Goal: Task Accomplishment & Management: Manage account settings

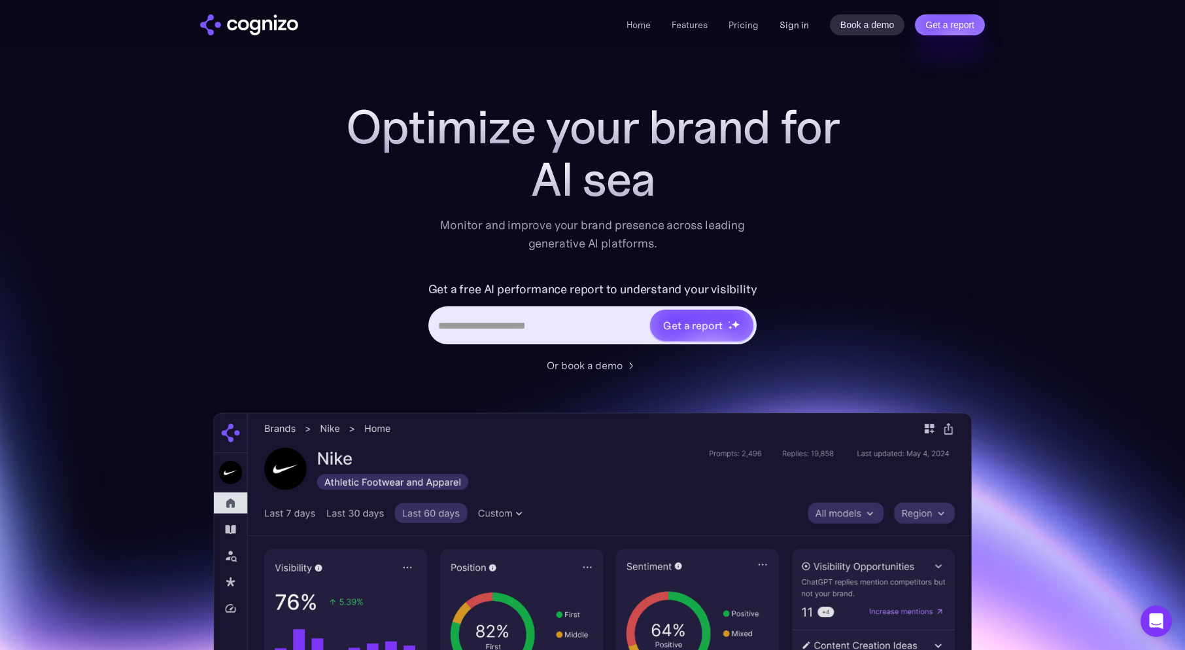
click at [796, 24] on link "Sign in" at bounding box center [794, 25] width 29 height 16
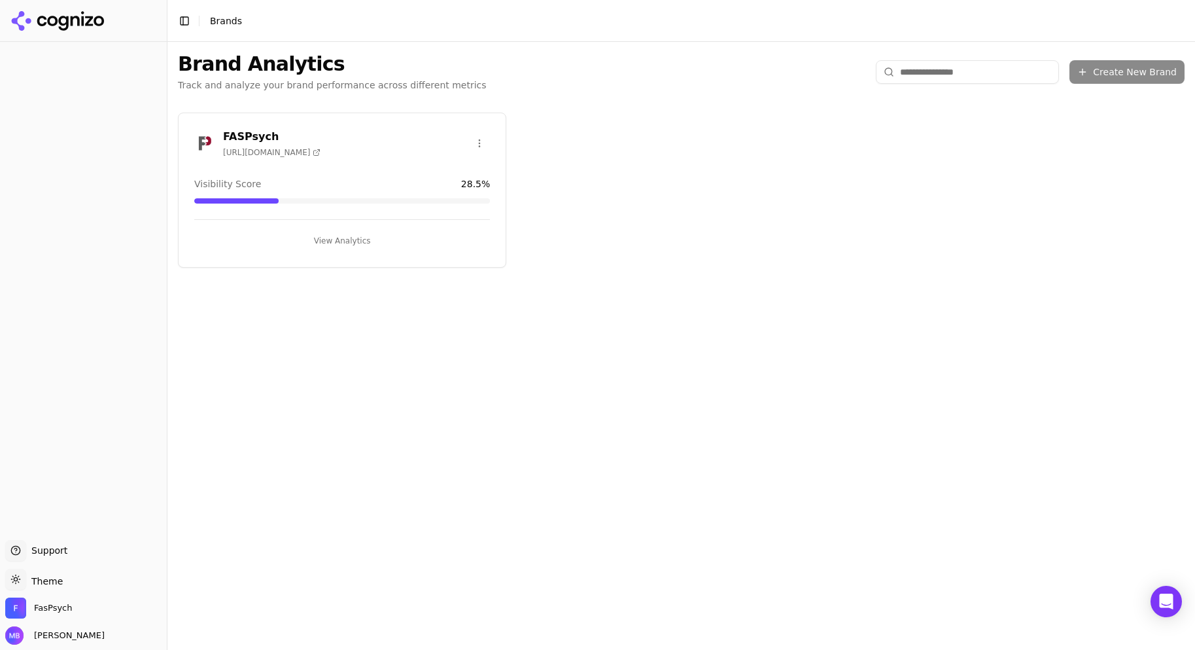
click at [426, 169] on div "FASPsych [URL][DOMAIN_NAME] Visibility Score 28.5 % View Analytics" at bounding box center [342, 190] width 328 height 155
click at [361, 247] on button "View Analytics" at bounding box center [342, 240] width 296 height 21
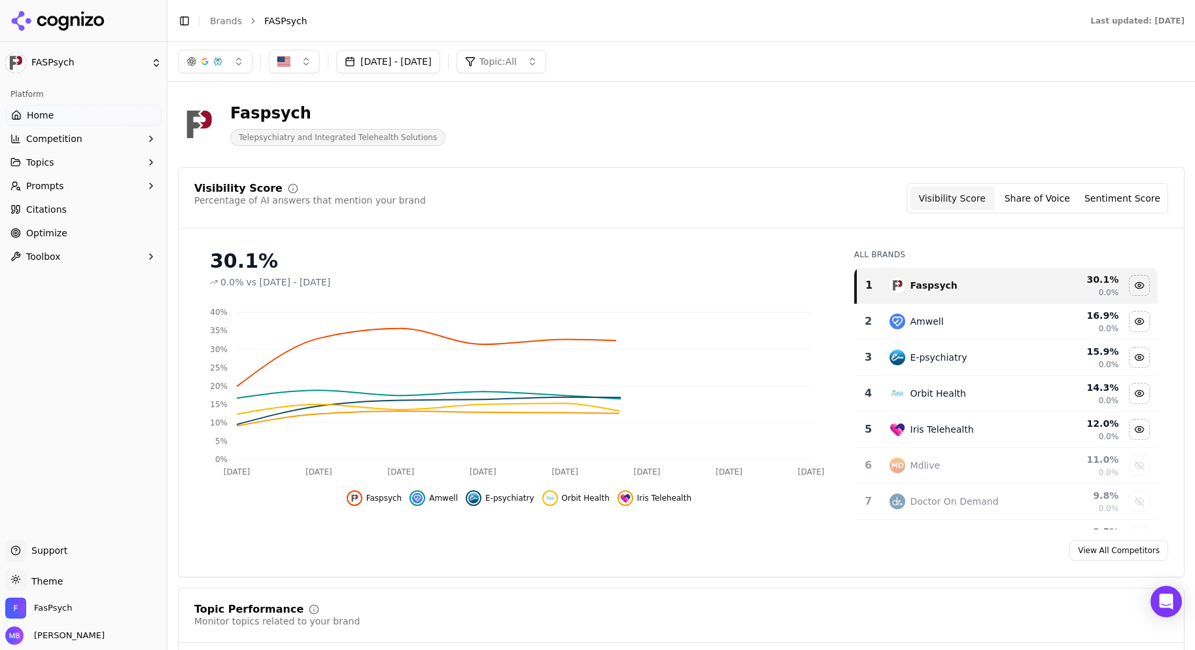
click at [113, 178] on button "Prompts" at bounding box center [83, 185] width 156 height 21
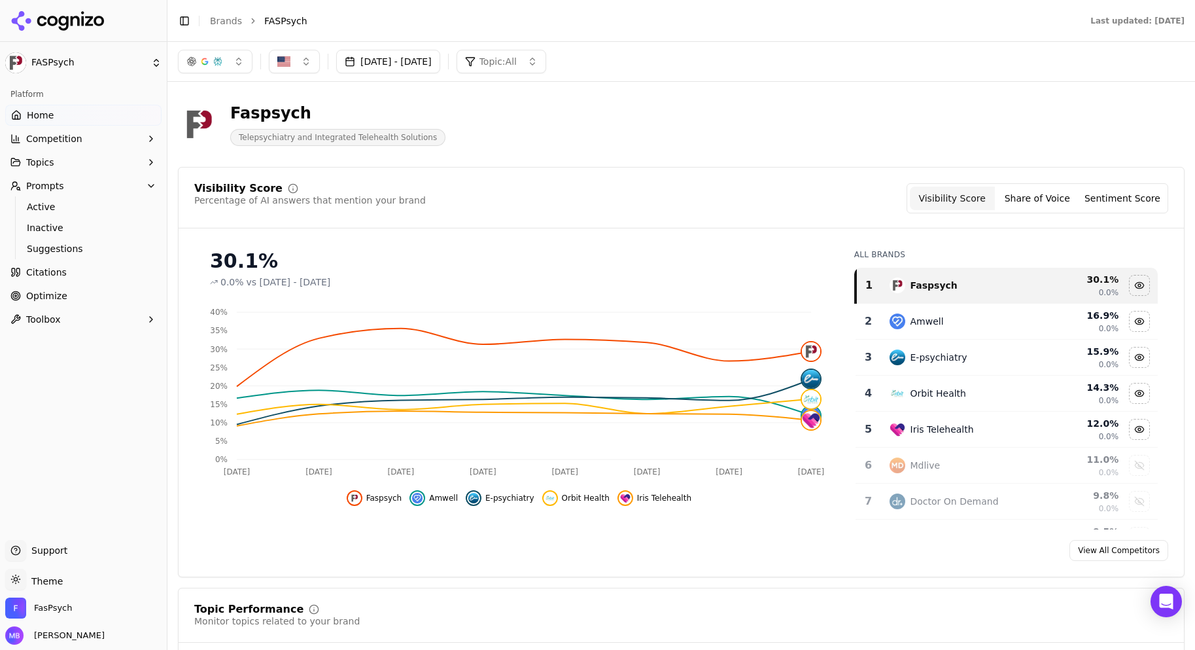
click at [92, 243] on span "Suggestions" at bounding box center [84, 248] width 114 height 13
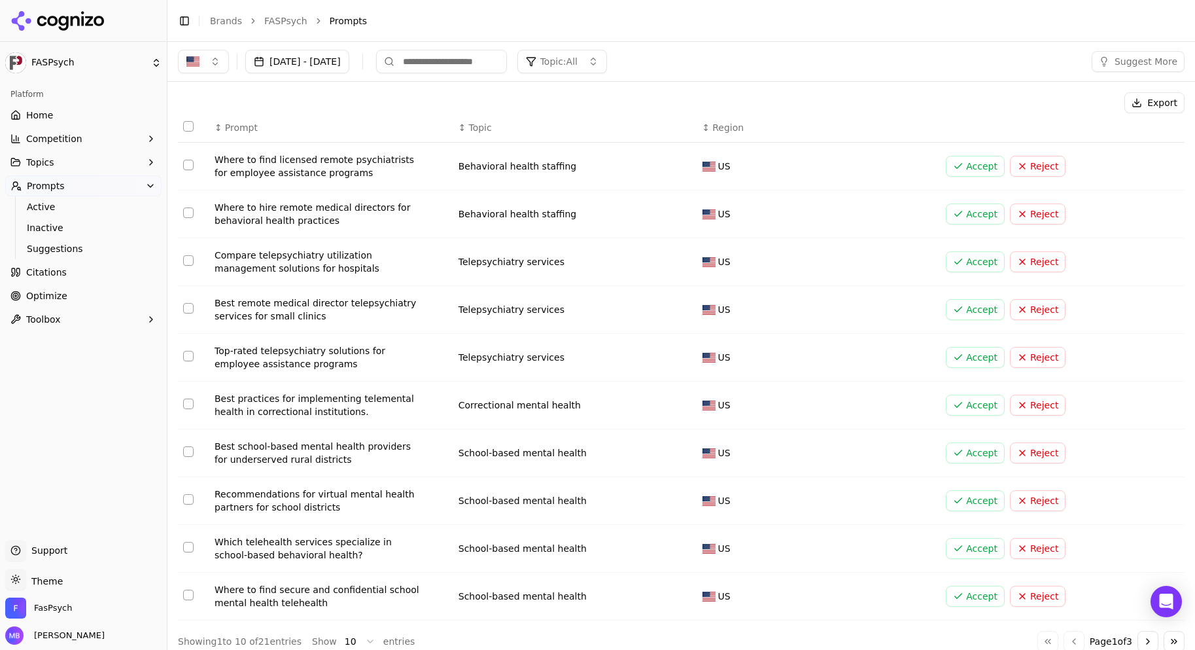
click at [1025, 162] on button "Reject" at bounding box center [1038, 166] width 56 height 21
click at [967, 163] on button "Accept" at bounding box center [975, 166] width 59 height 21
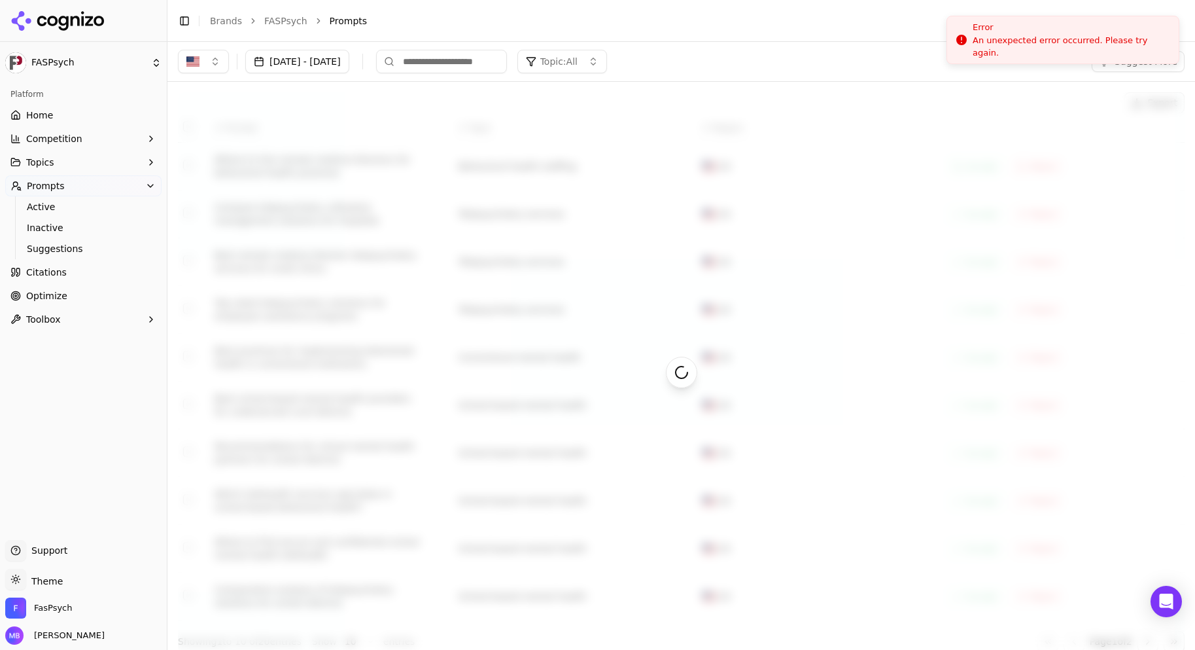
click at [982, 56] on li "Error An unexpected error occurred. Please try again." at bounding box center [1062, 40] width 233 height 48
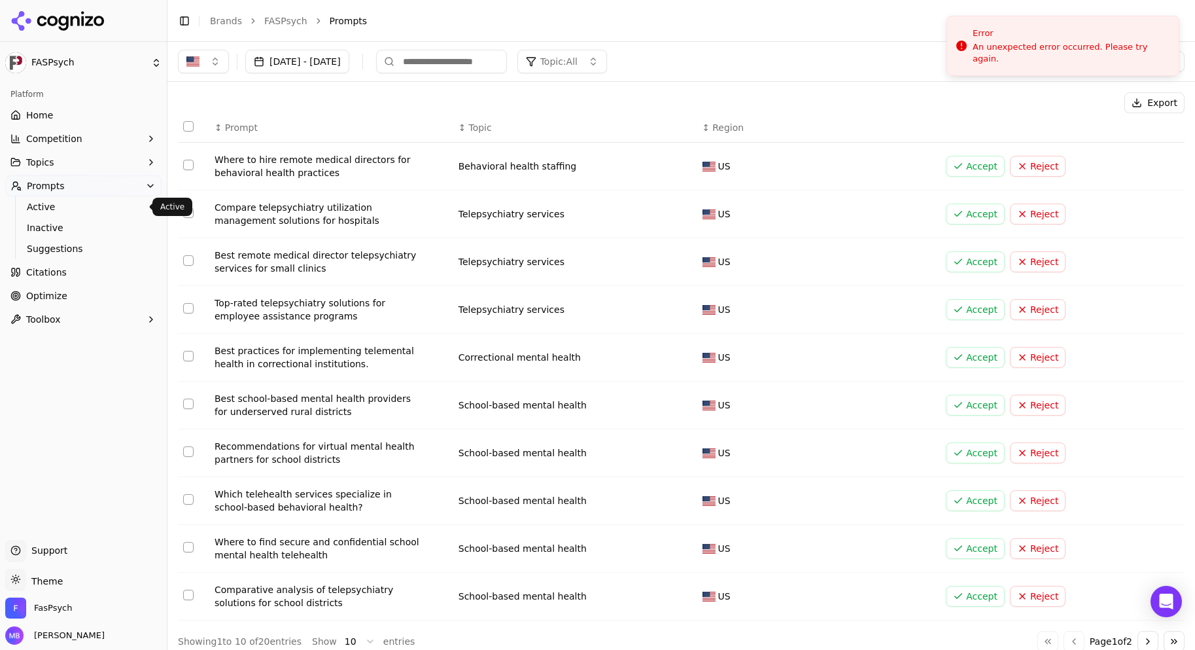
click at [139, 203] on span "Active" at bounding box center [84, 206] width 114 height 13
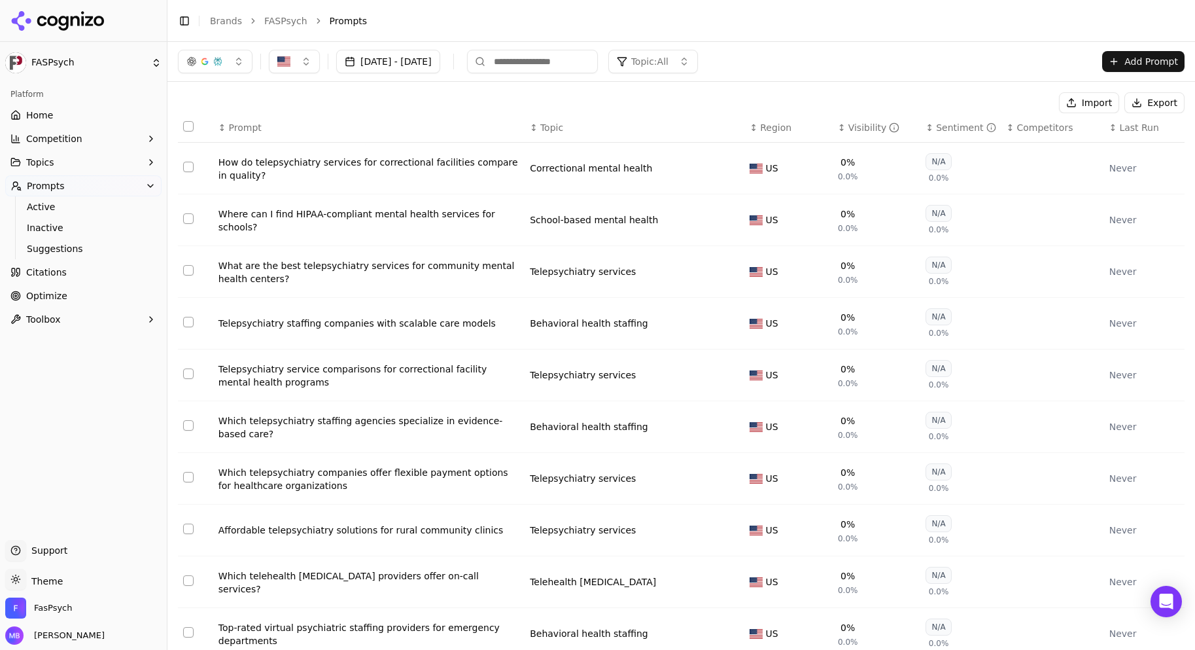
click at [838, 128] on div "↕ Visibility" at bounding box center [877, 127] width 78 height 13
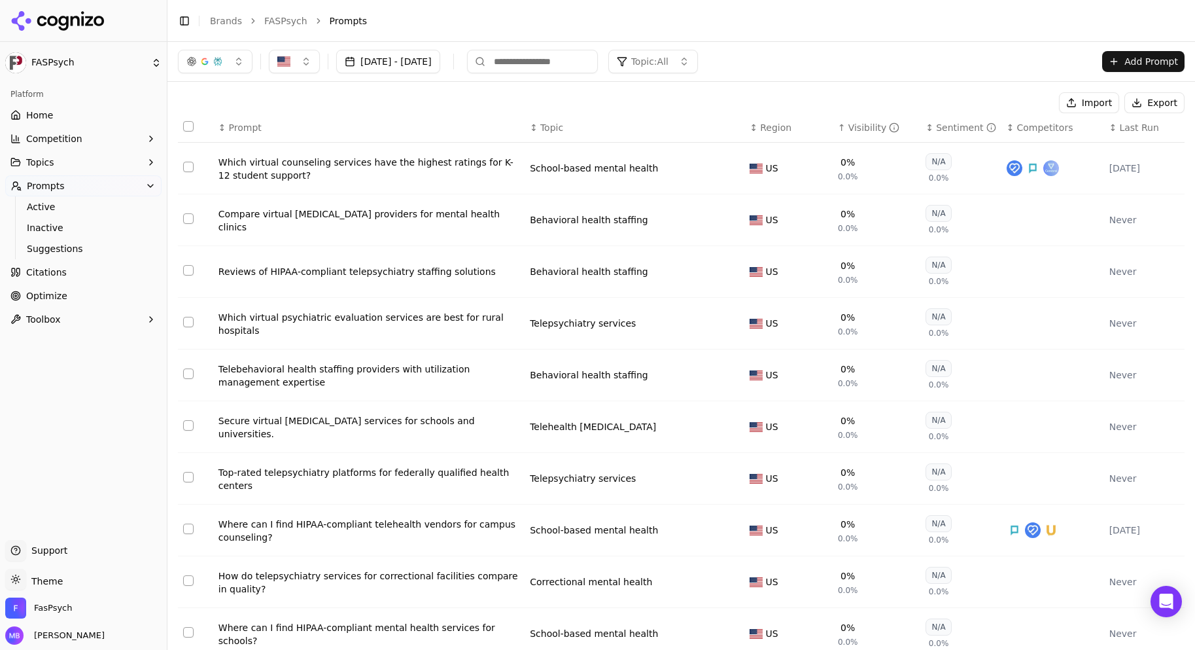
click at [1007, 131] on div "↕ Competitors" at bounding box center [1053, 127] width 92 height 13
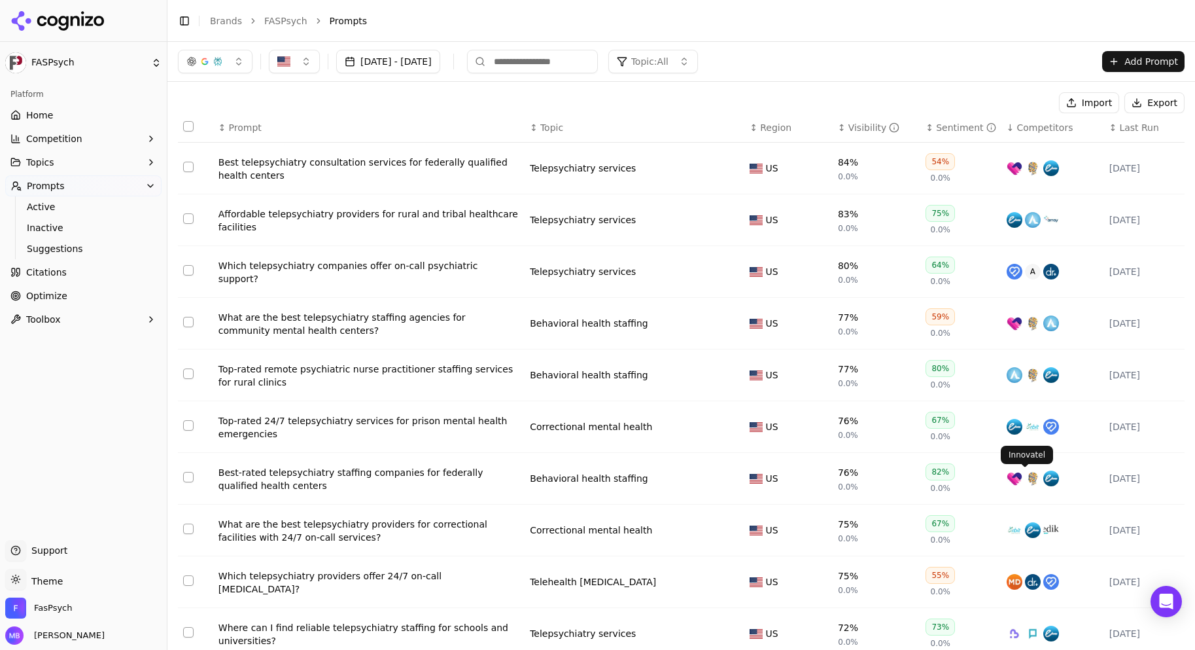
click at [1025, 479] on img "Data table" at bounding box center [1033, 478] width 16 height 16
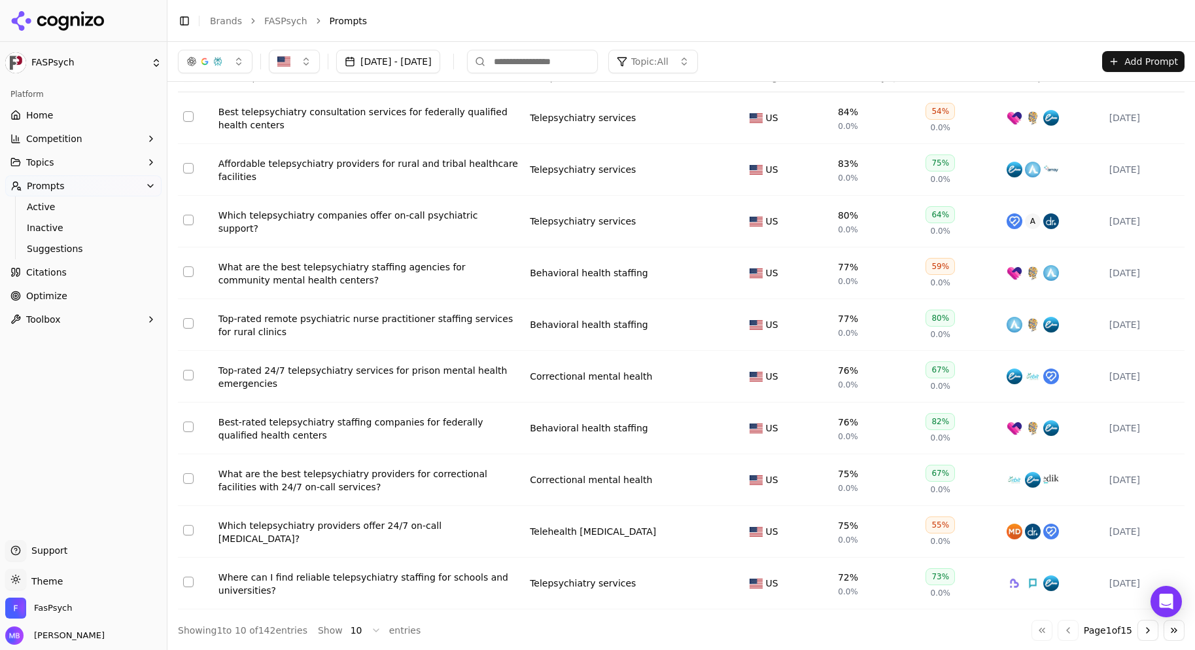
scroll to position [52, 0]
click at [1137, 631] on button "Go to next page" at bounding box center [1147, 628] width 21 height 21
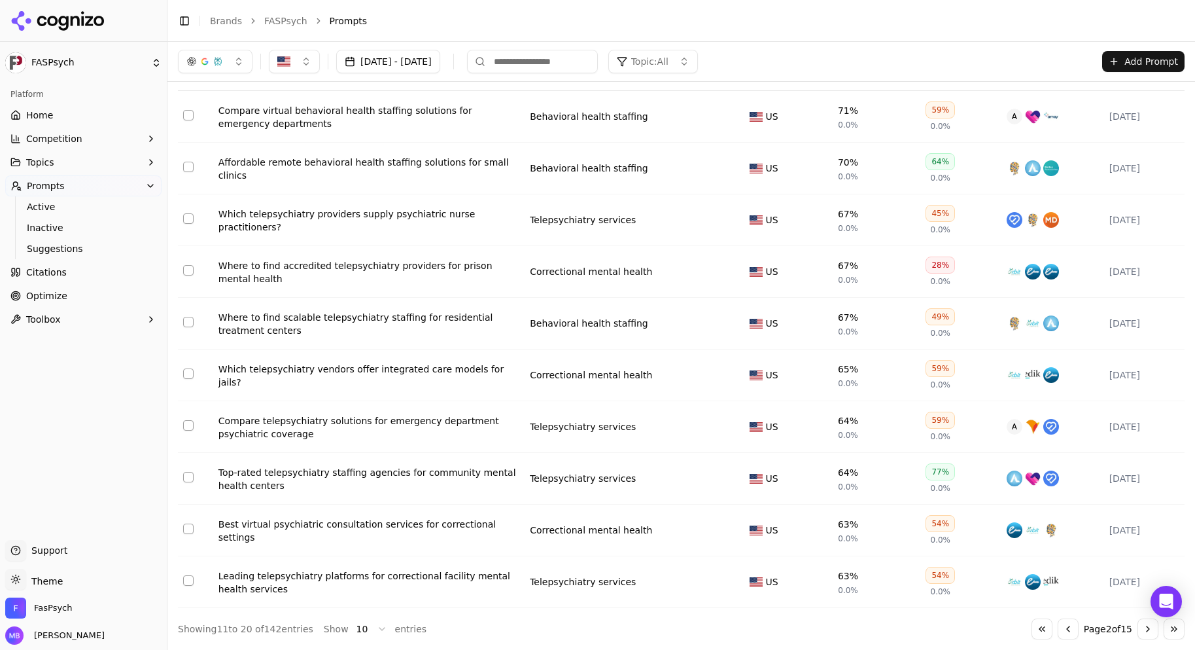
click at [1137, 631] on button "Go to next page" at bounding box center [1147, 628] width 21 height 21
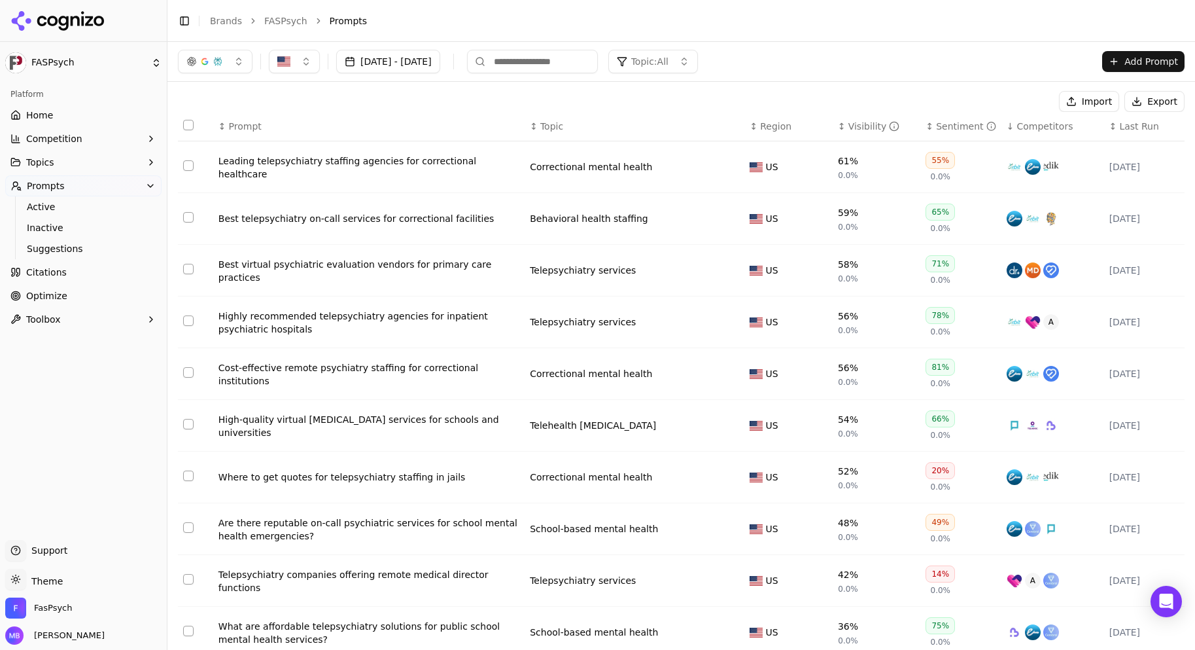
scroll to position [0, 0]
click at [838, 131] on div "↕ Visibility" at bounding box center [877, 127] width 78 height 13
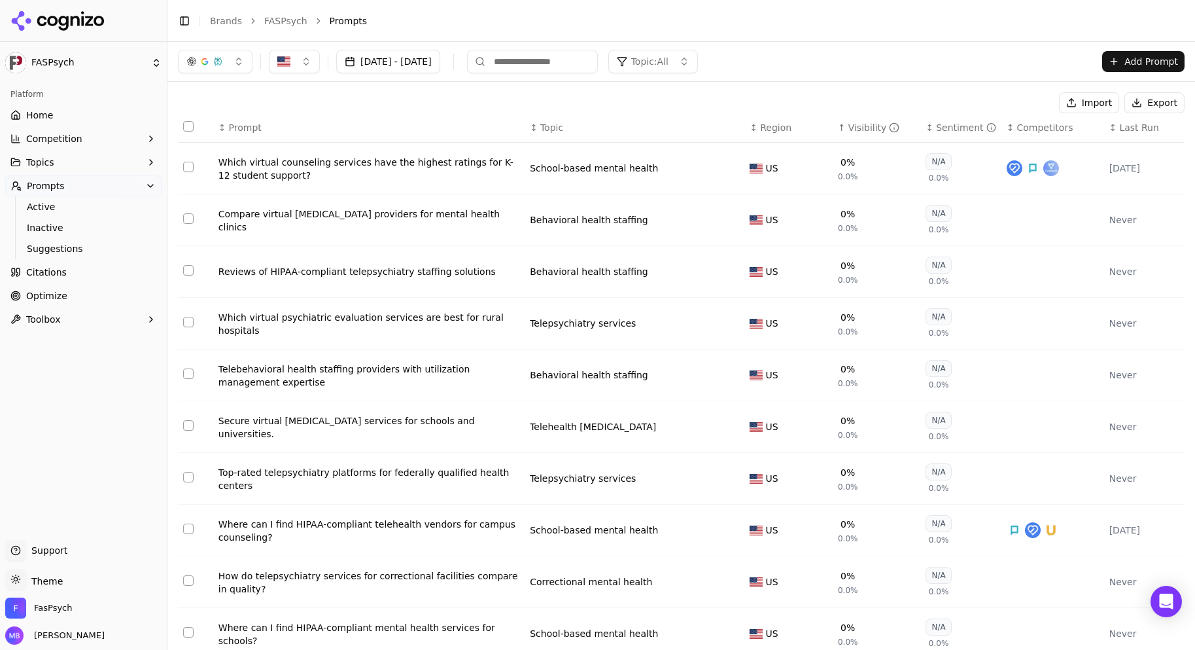
click at [838, 131] on div "↑ Visibility" at bounding box center [877, 127] width 78 height 13
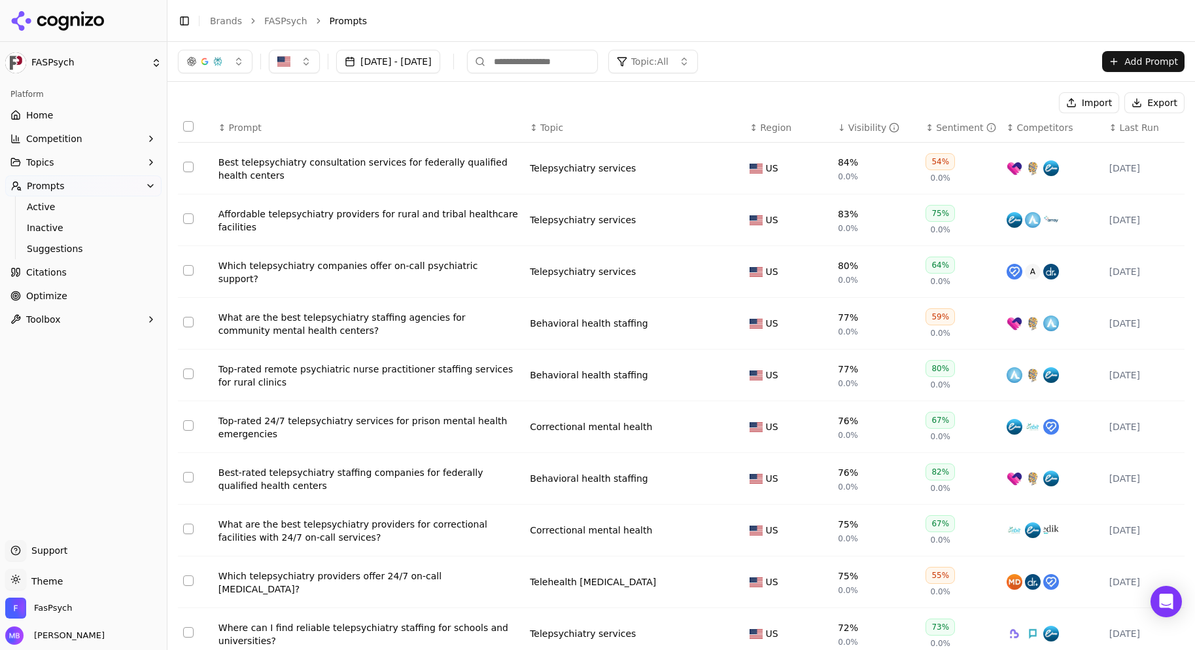
scroll to position [26, 0]
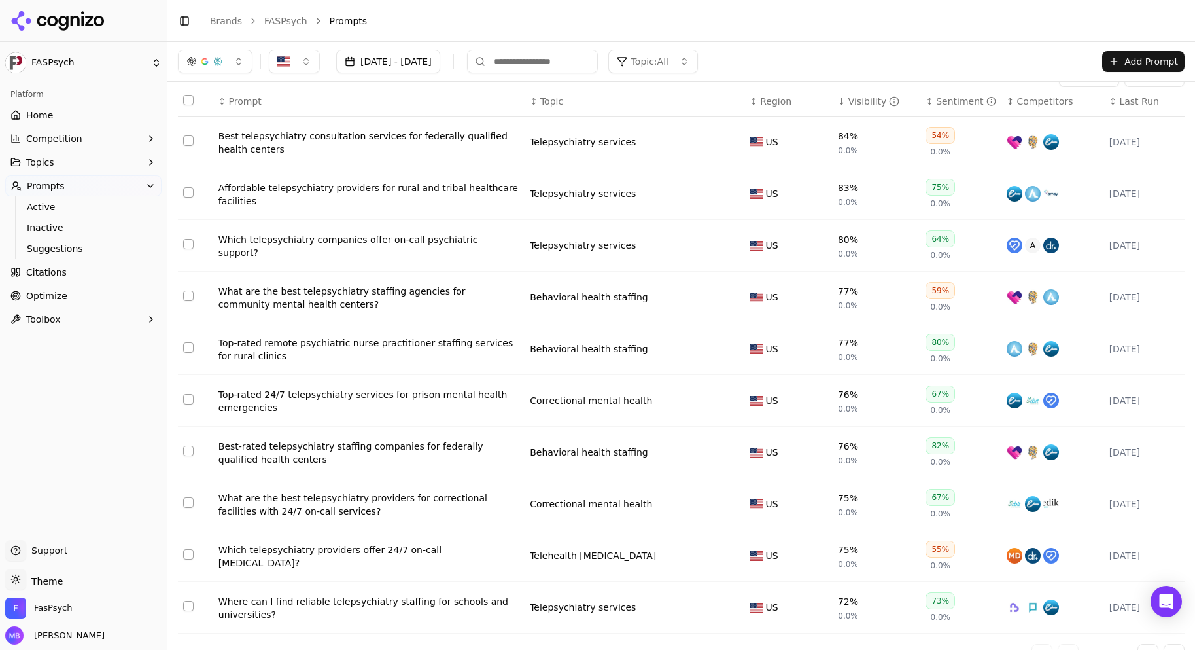
click at [79, 277] on link "Citations" at bounding box center [83, 272] width 156 height 21
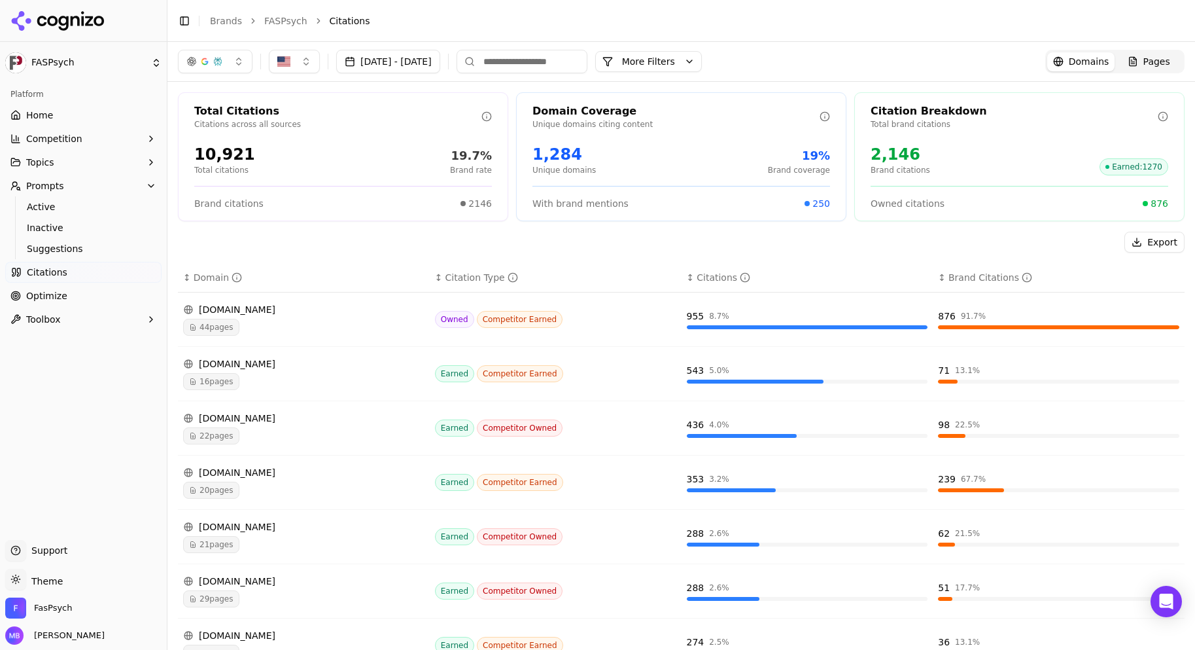
click at [358, 252] on div "Export" at bounding box center [681, 242] width 1007 height 21
click at [73, 290] on link "Optimize" at bounding box center [83, 295] width 156 height 21
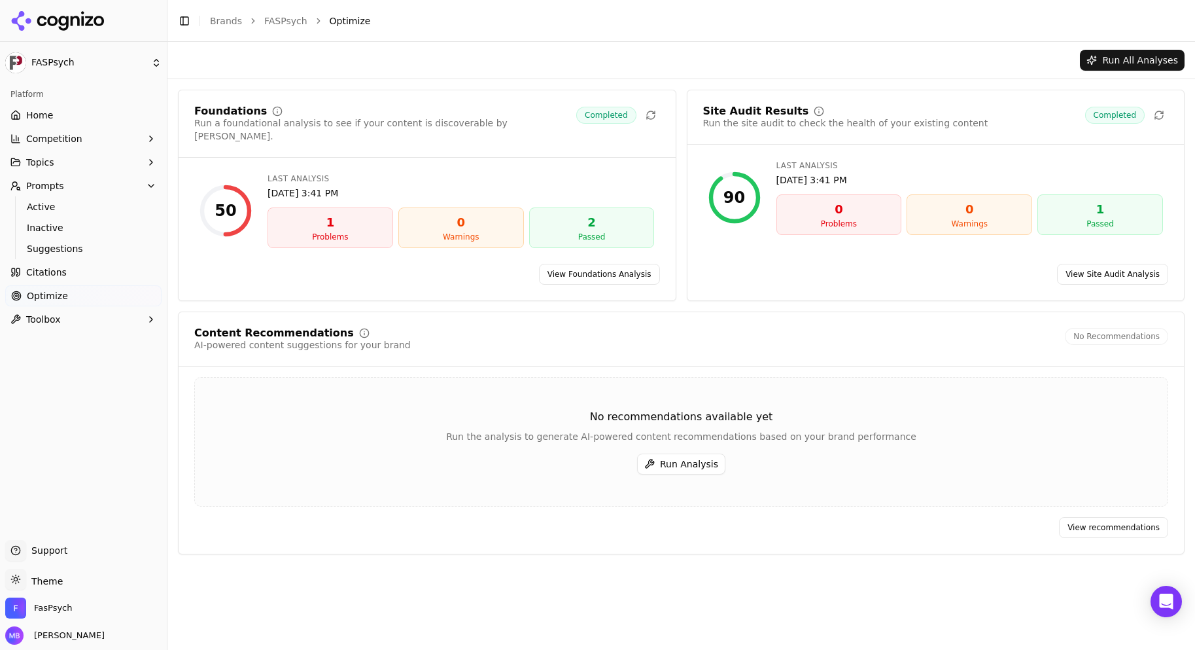
click at [95, 113] on link "Home" at bounding box center [83, 115] width 156 height 21
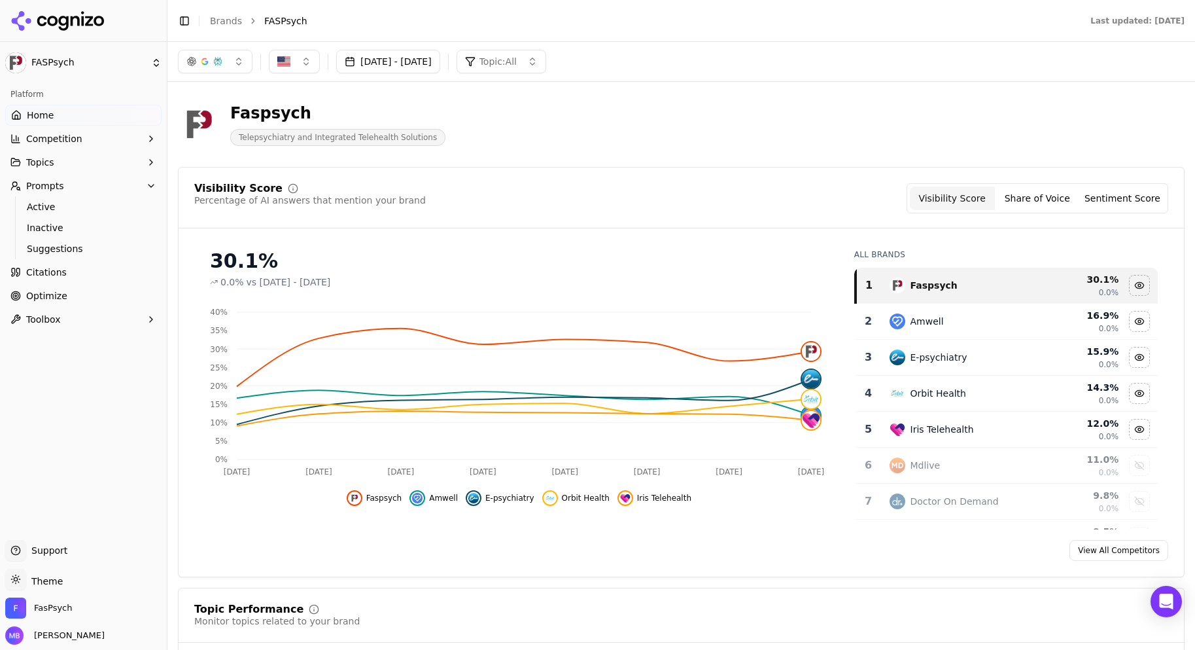
click at [452, 107] on div "Faspsych Telepsychiatry and Integrated Telehealth Solutions" at bounding box center [471, 124] width 586 height 43
click at [1132, 196] on button "Sentiment Score" at bounding box center [1122, 198] width 85 height 24
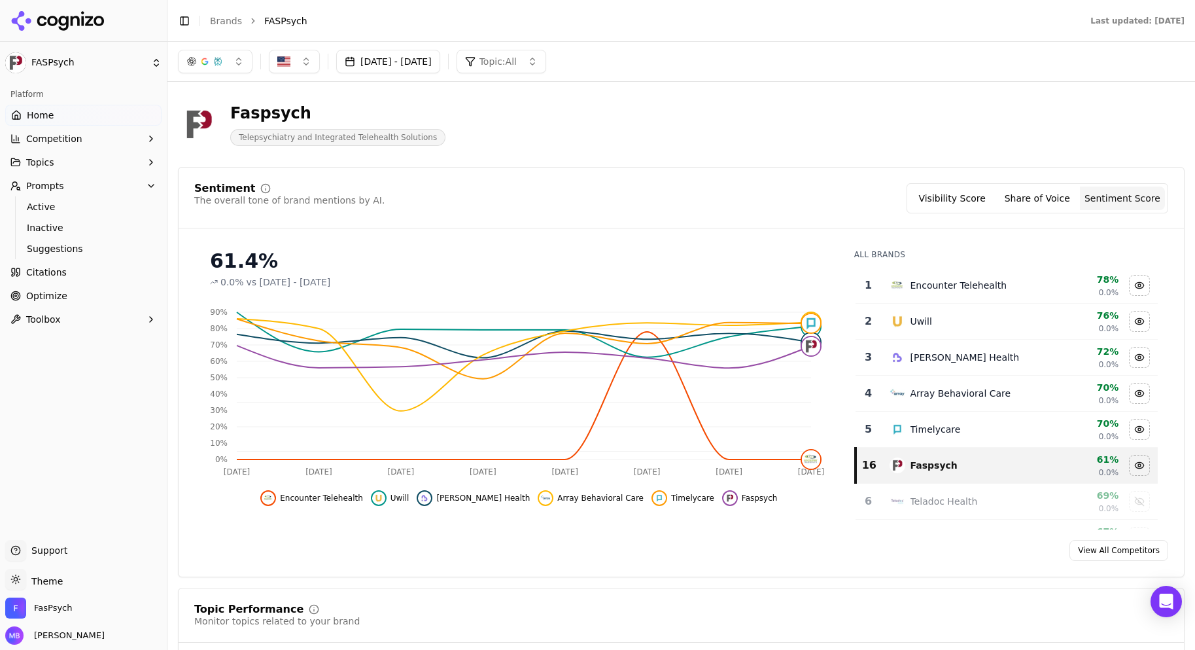
click at [975, 197] on button "Visibility Score" at bounding box center [952, 198] width 85 height 24
